Goal: Entertainment & Leisure: Consume media (video, audio)

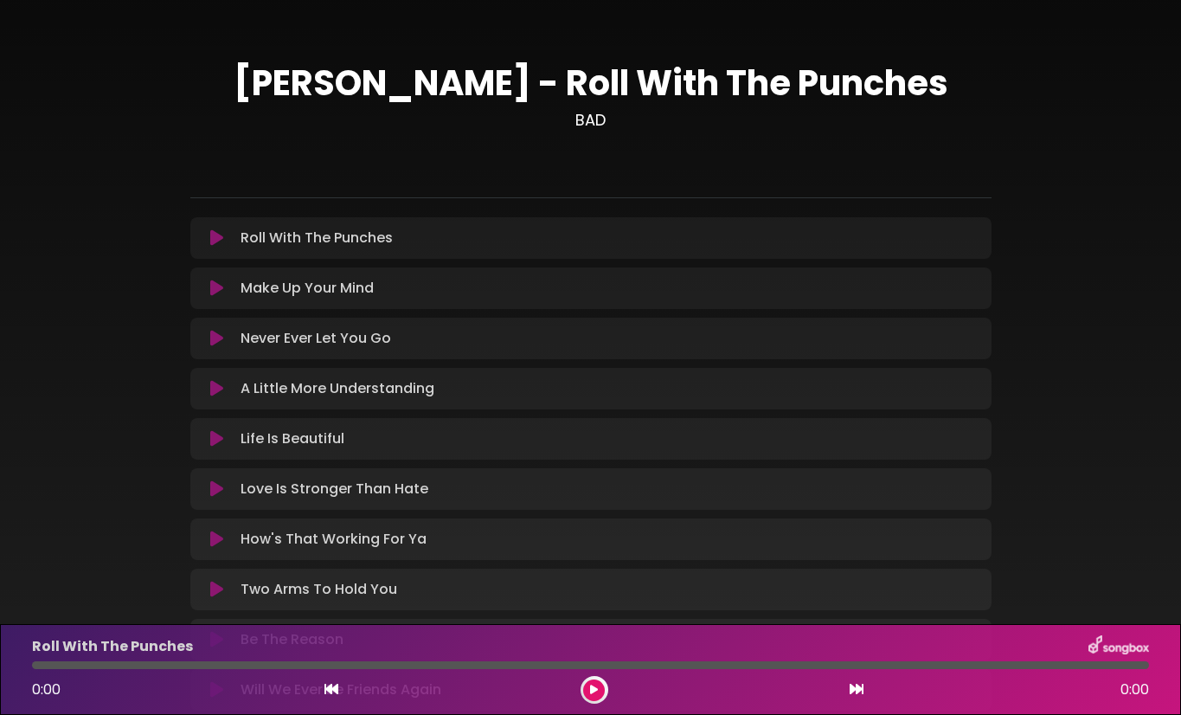
click at [215, 235] on icon at bounding box center [216, 237] width 13 height 17
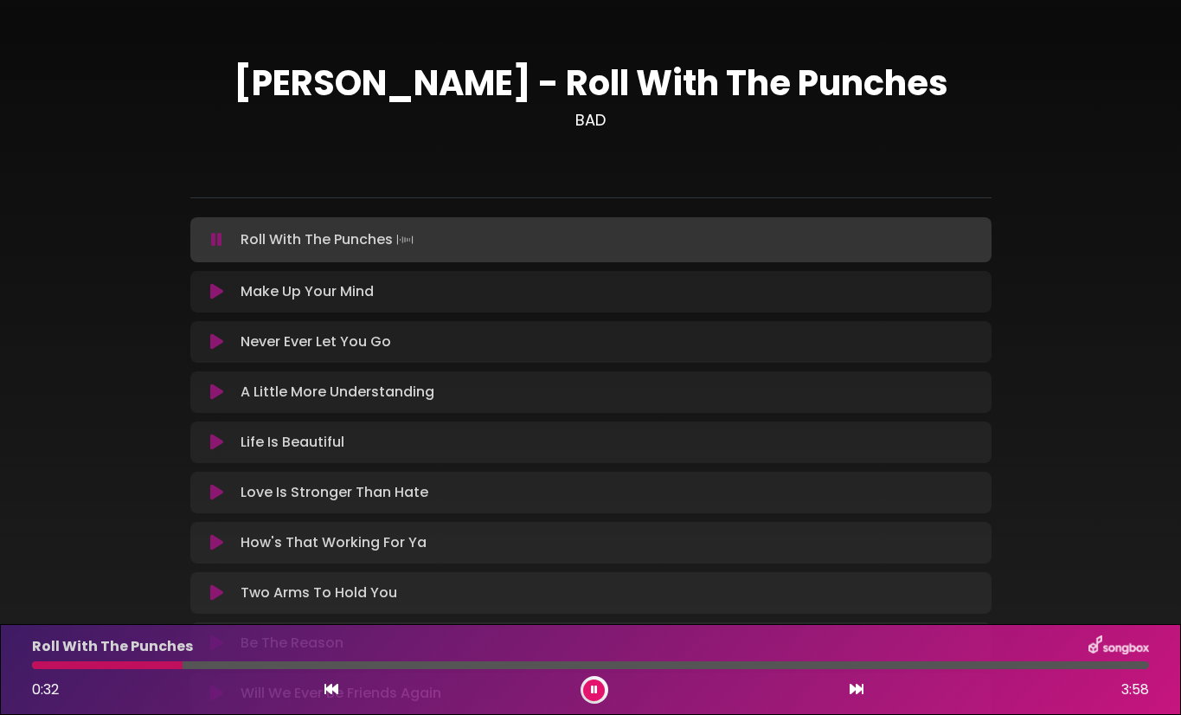
click at [38, 663] on div at bounding box center [107, 665] width 151 height 8
click at [1037, 663] on div at bounding box center [590, 665] width 1117 height 8
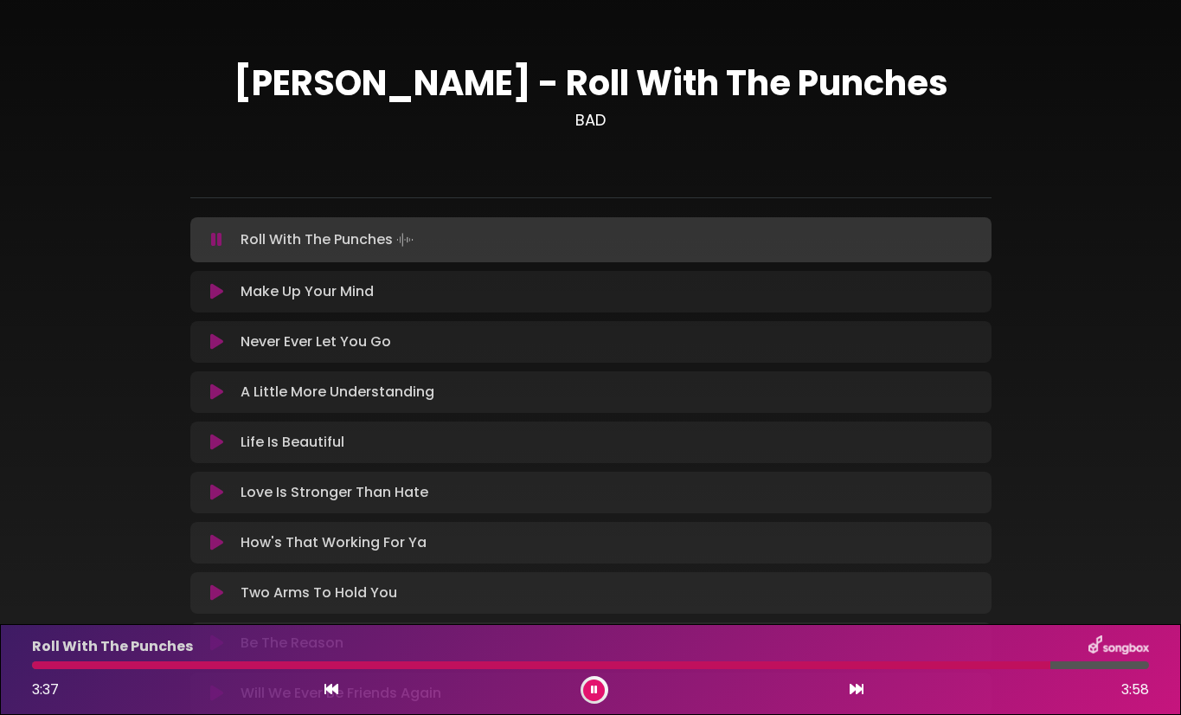
click at [935, 668] on div at bounding box center [541, 665] width 1018 height 8
click at [796, 670] on div "Roll With The Punches 3:14 3:58" at bounding box center [591, 669] width 1138 height 68
click at [794, 661] on div at bounding box center [491, 665] width 919 height 8
click at [594, 692] on icon at bounding box center [594, 689] width 7 height 10
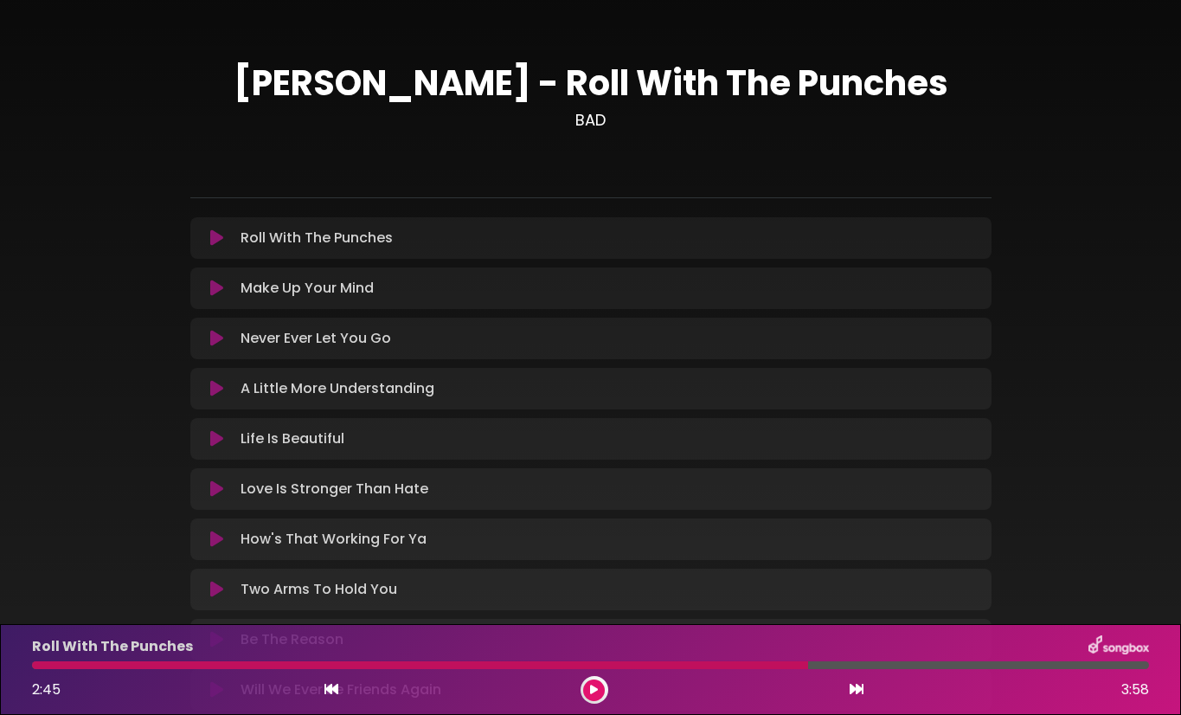
click at [583, 684] on div at bounding box center [595, 690] width 28 height 28
click at [591, 691] on icon at bounding box center [594, 689] width 8 height 10
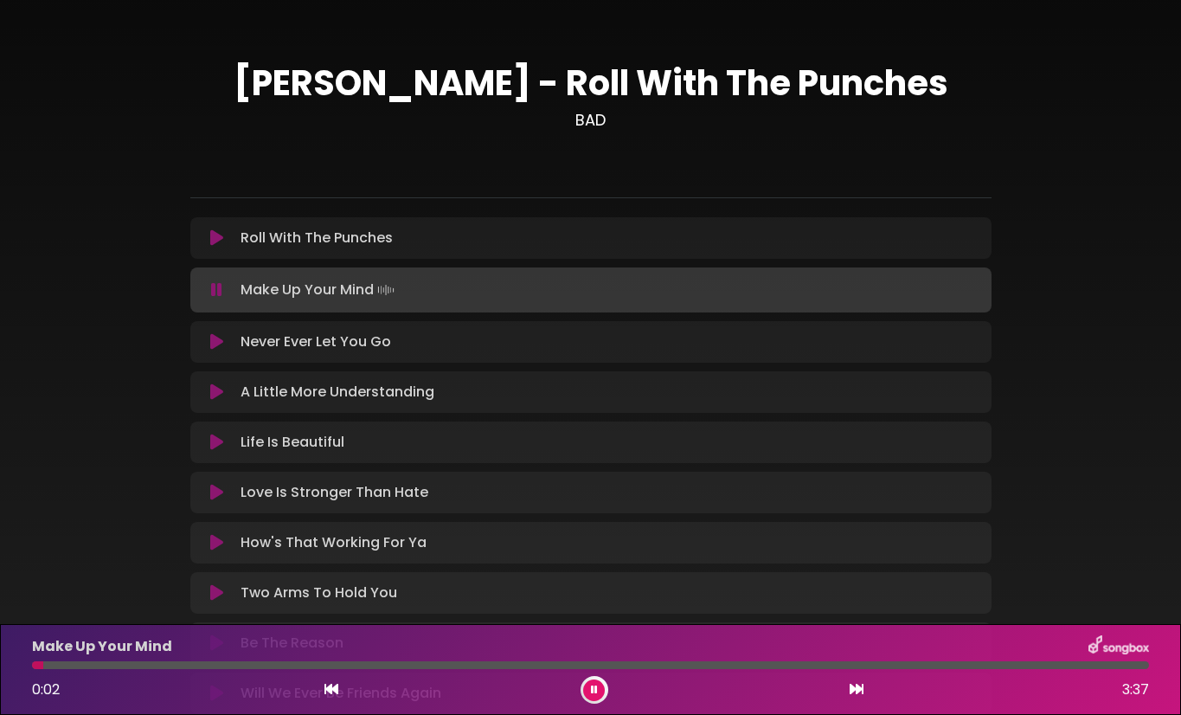
click at [218, 235] on icon at bounding box center [216, 237] width 13 height 17
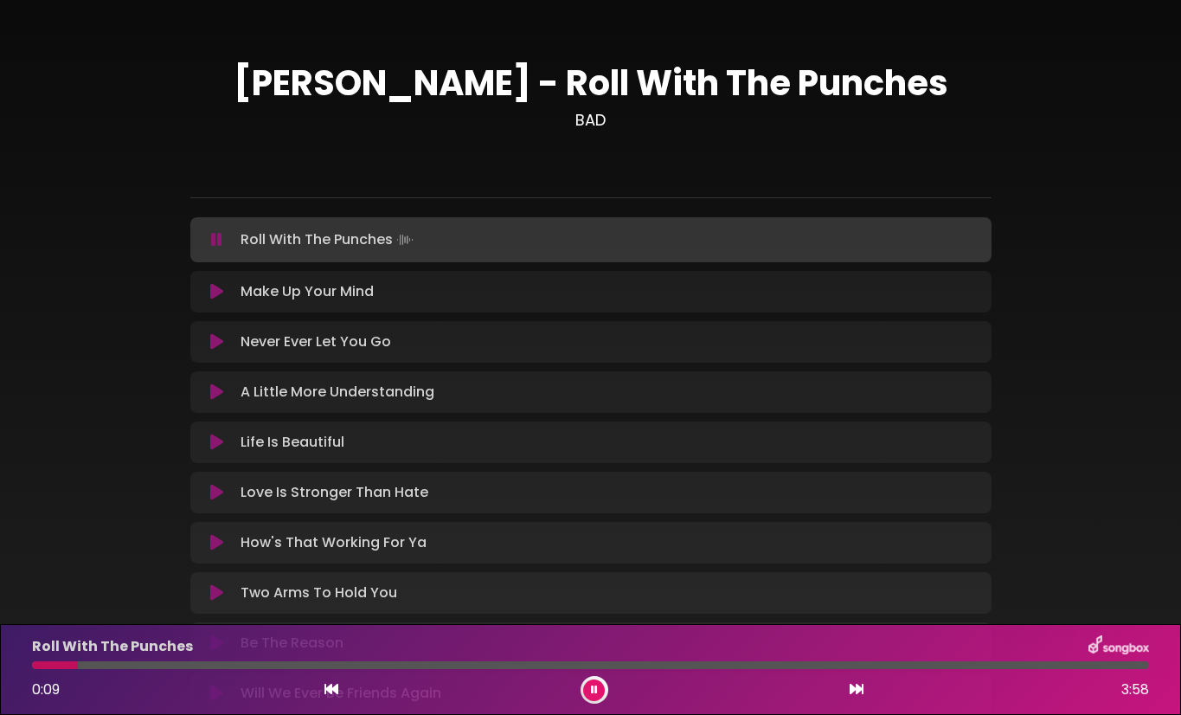
click at [123, 669] on div "Roll With The Punches 0:09 3:58" at bounding box center [591, 669] width 1138 height 68
click at [121, 660] on div "Roll With The Punches 0:11 3:58" at bounding box center [591, 669] width 1138 height 68
click at [122, 663] on div at bounding box center [590, 665] width 1117 height 8
click at [175, 661] on div at bounding box center [590, 665] width 1117 height 8
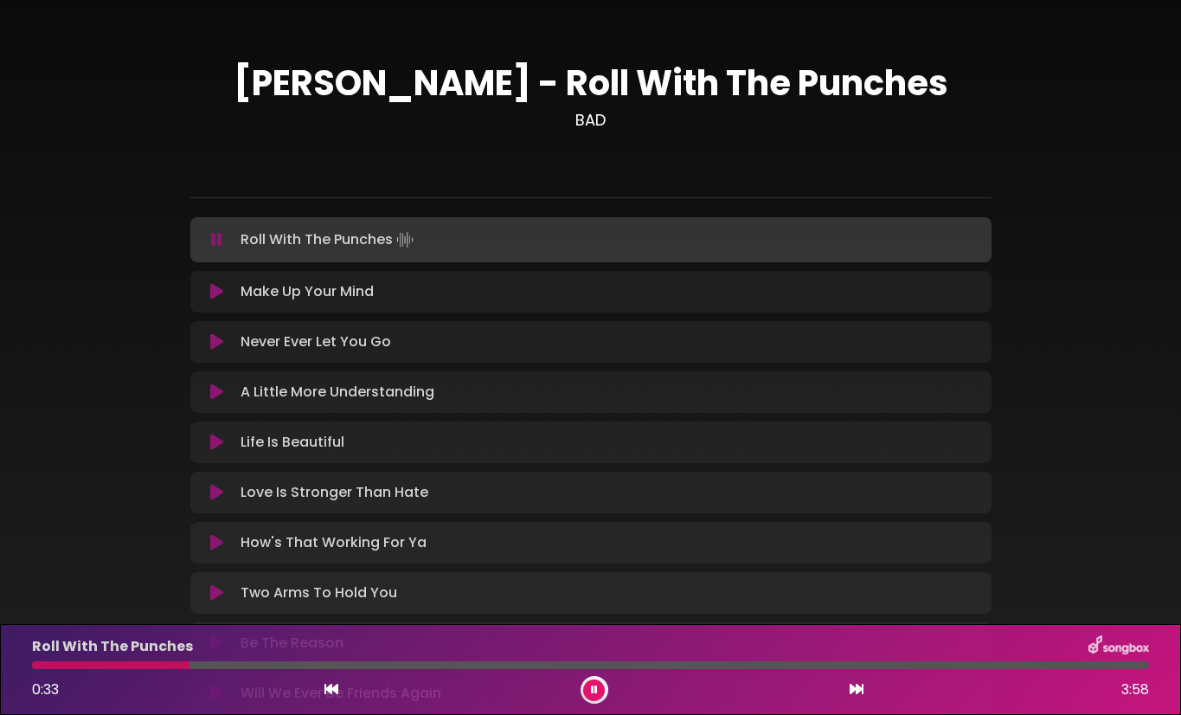
click at [594, 697] on button at bounding box center [594, 690] width 22 height 22
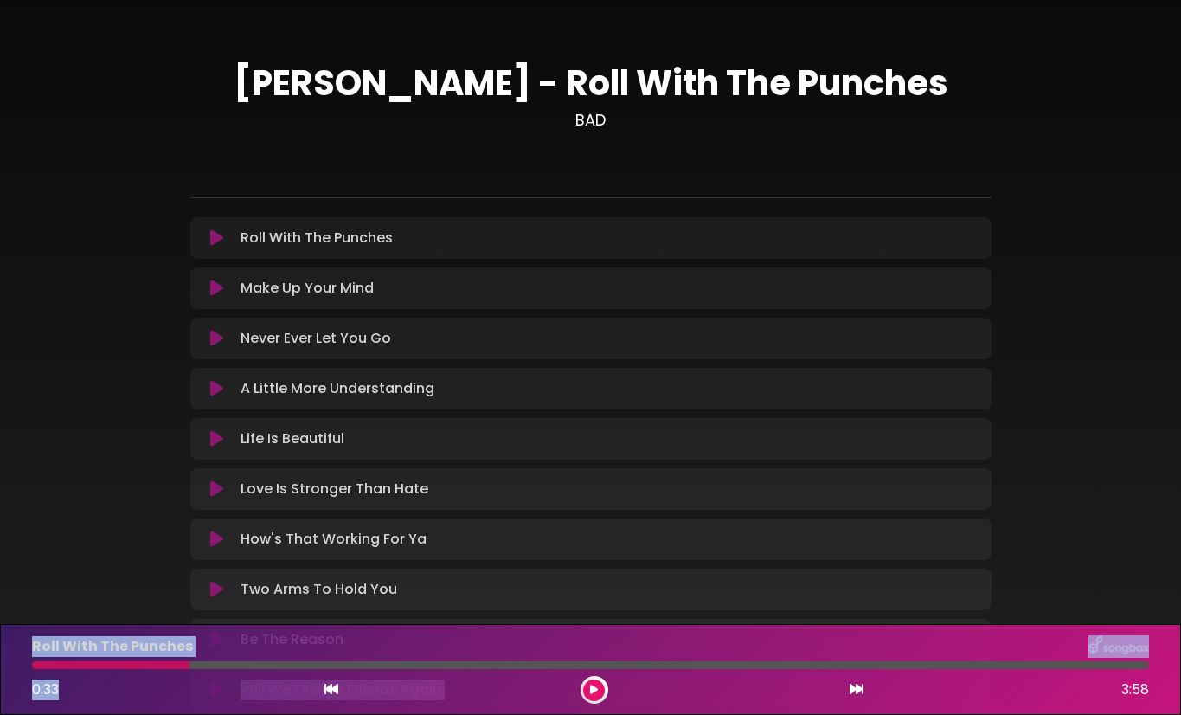
click at [175, 714] on html "× [PERSON_NAME] - Roll With The Punches BAD" at bounding box center [590, 357] width 1181 height 715
